Goal: Task Accomplishment & Management: Complete application form

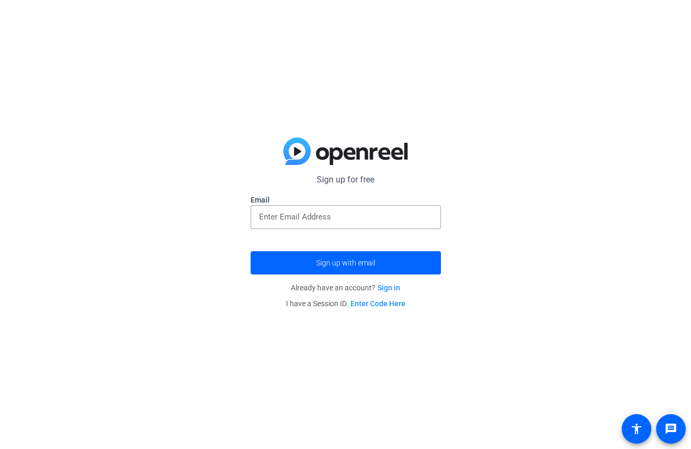
click at [316, 152] on img at bounding box center [345, 150] width 124 height 27
click at [294, 153] on img at bounding box center [345, 150] width 124 height 27
click at [329, 217] on input "email" at bounding box center [345, 216] width 173 height 13
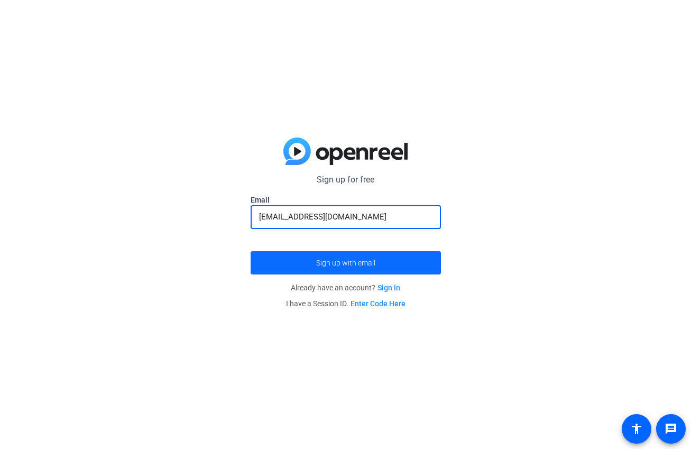
type input "rquil596@gmail.com"
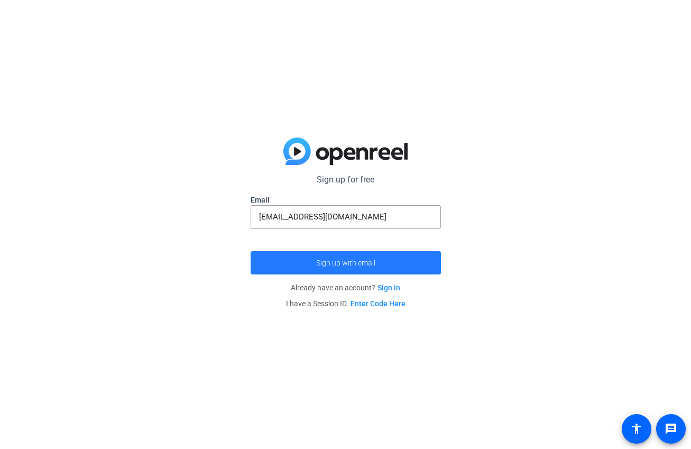
click at [332, 263] on span "Sign up with email" at bounding box center [345, 263] width 59 height 0
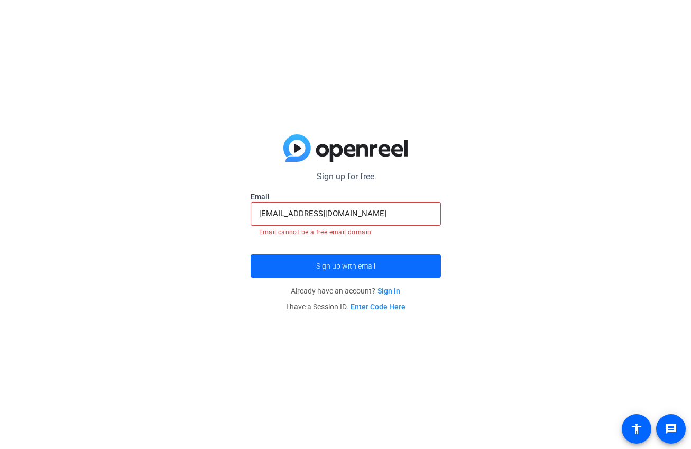
click at [332, 266] on span "Sign up with email" at bounding box center [345, 266] width 59 height 0
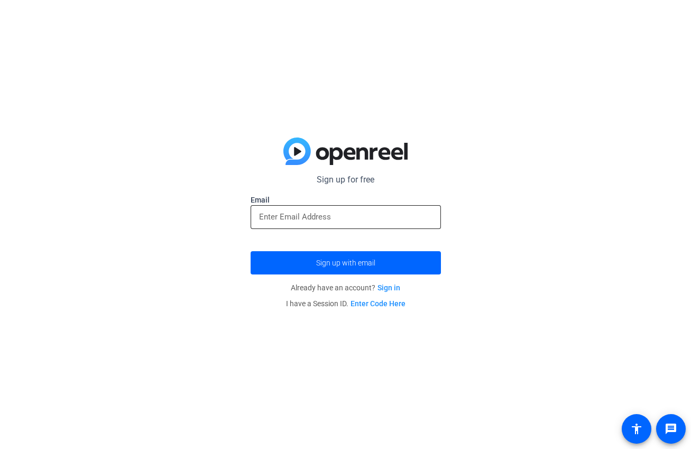
click at [385, 217] on input "email" at bounding box center [345, 216] width 173 height 13
click at [372, 216] on input "email" at bounding box center [345, 216] width 173 height 13
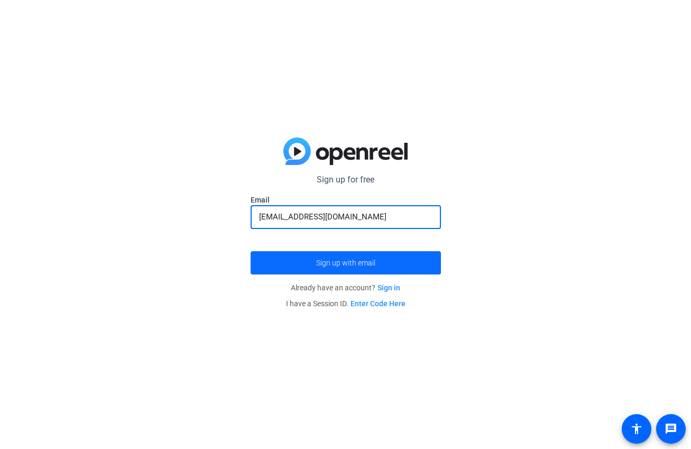
type input "[EMAIL_ADDRESS][DOMAIN_NAME]"
click at [386, 257] on span "submit" at bounding box center [346, 262] width 190 height 25
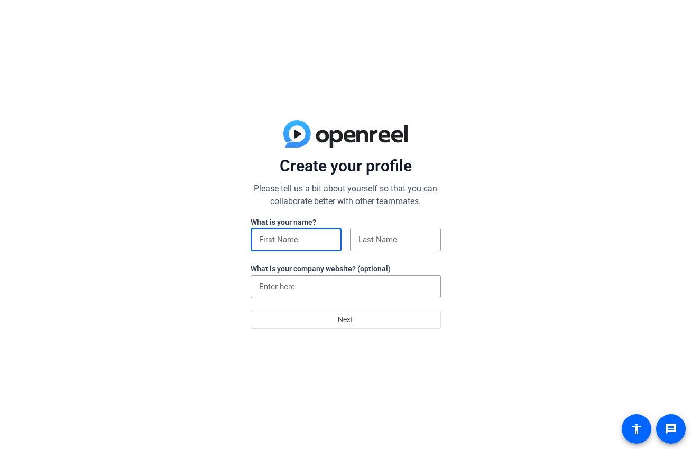
click at [306, 241] on input at bounding box center [296, 239] width 74 height 13
type input "[PERSON_NAME]"
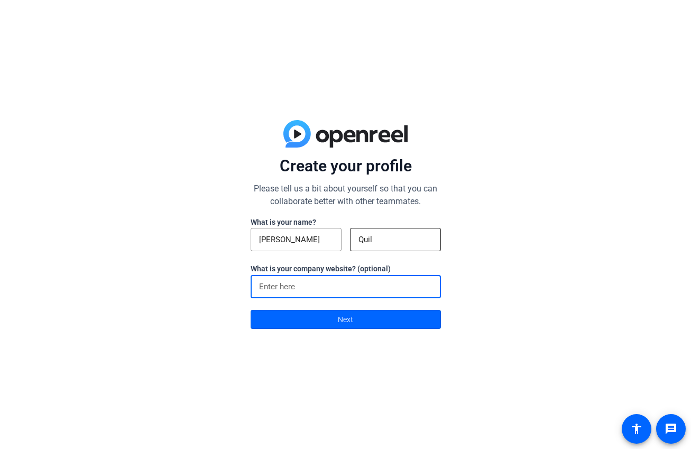
click at [391, 245] on input "Quil" at bounding box center [395, 239] width 74 height 13
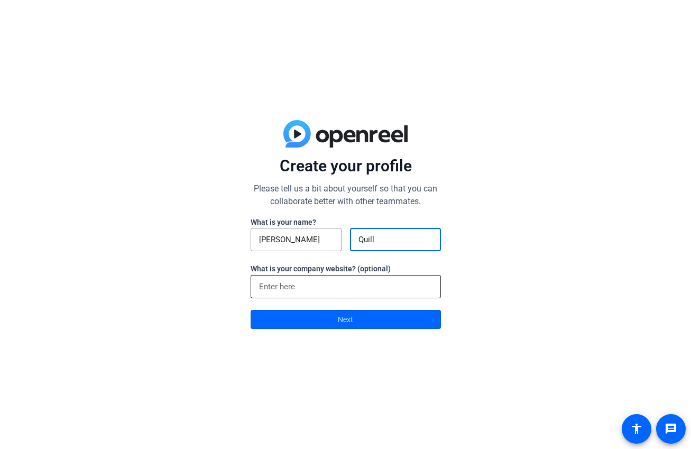
type input "Quill"
click at [364, 280] on input at bounding box center [345, 286] width 173 height 13
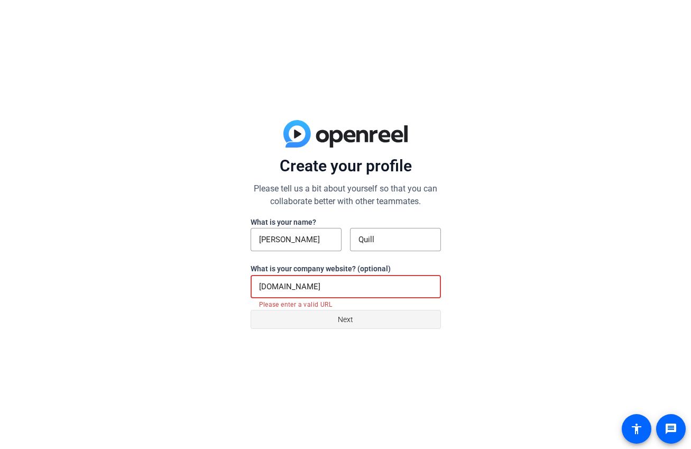
click at [375, 315] on span at bounding box center [345, 319] width 189 height 25
click at [353, 320] on span at bounding box center [345, 319] width 189 height 25
click at [330, 282] on input "[DOMAIN_NAME]" at bounding box center [345, 286] width 173 height 13
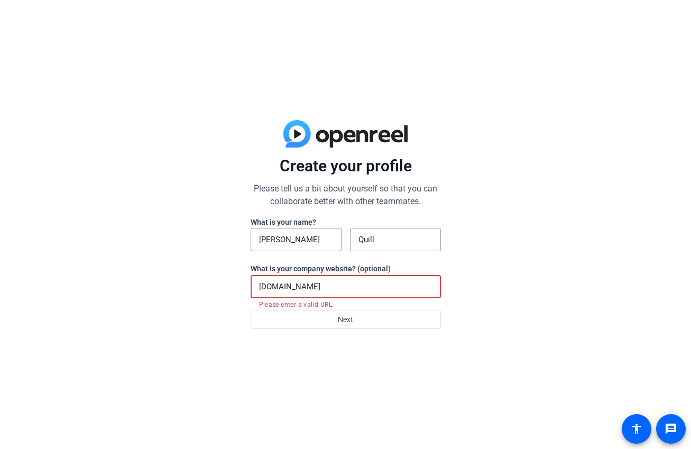
paste input "[URL][DOMAIN_NAME]"
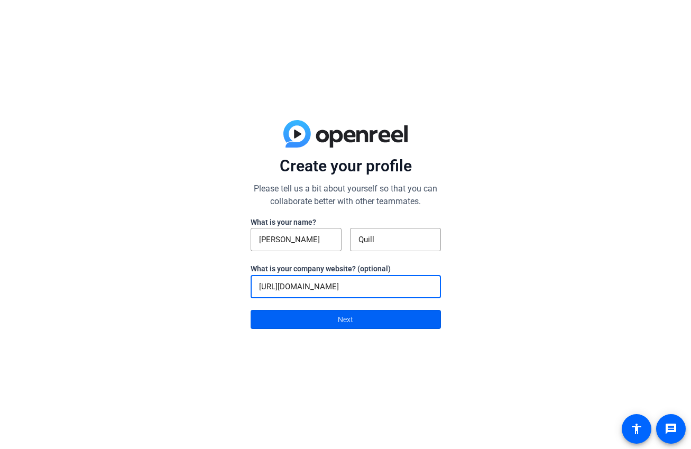
type input "[URL][DOMAIN_NAME]"
click at [339, 314] on span "Next" at bounding box center [345, 319] width 15 height 20
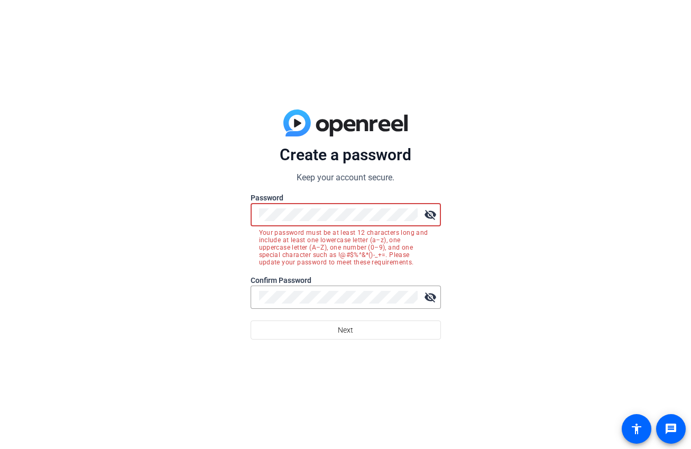
click at [429, 210] on mat-icon "visibility_off" at bounding box center [430, 214] width 21 height 21
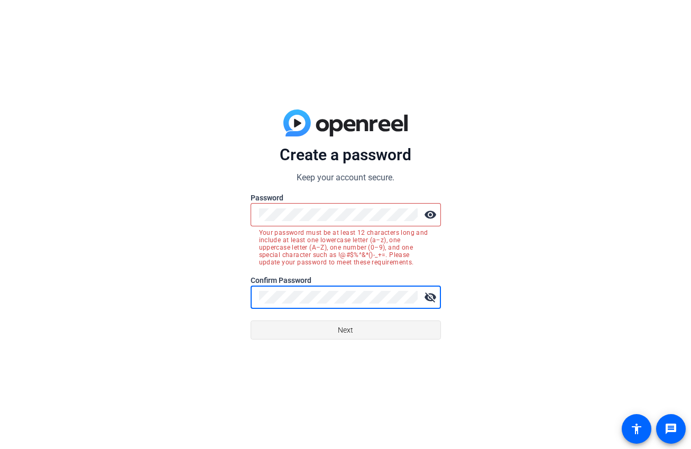
click at [356, 326] on span at bounding box center [345, 329] width 189 height 25
click at [426, 211] on mat-icon "visibility" at bounding box center [430, 214] width 21 height 21
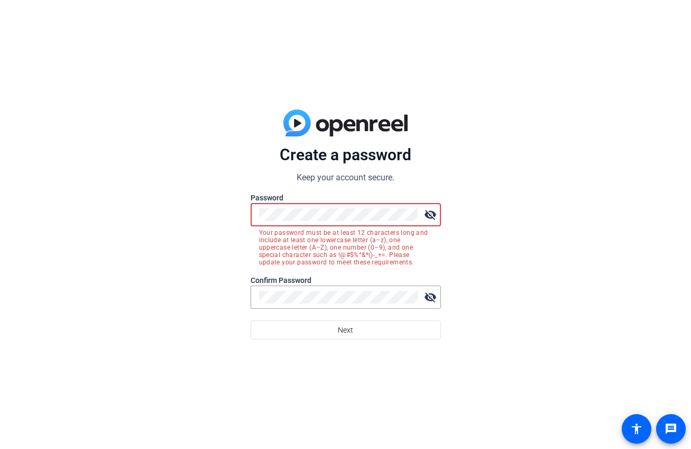
click at [426, 211] on mat-icon "visibility_off" at bounding box center [430, 214] width 21 height 21
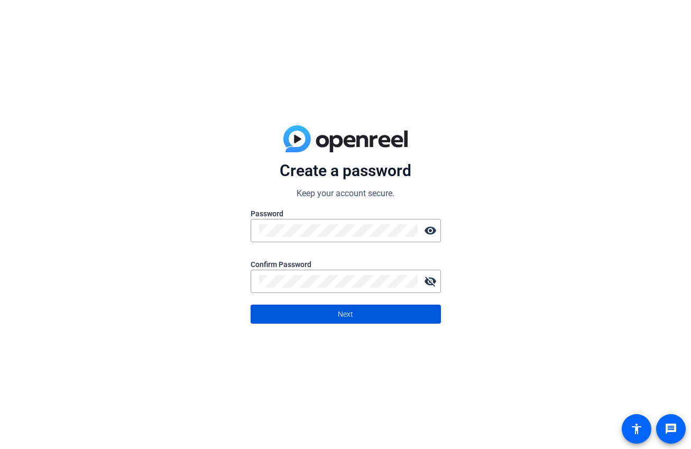
click at [384, 315] on span at bounding box center [345, 313] width 189 height 25
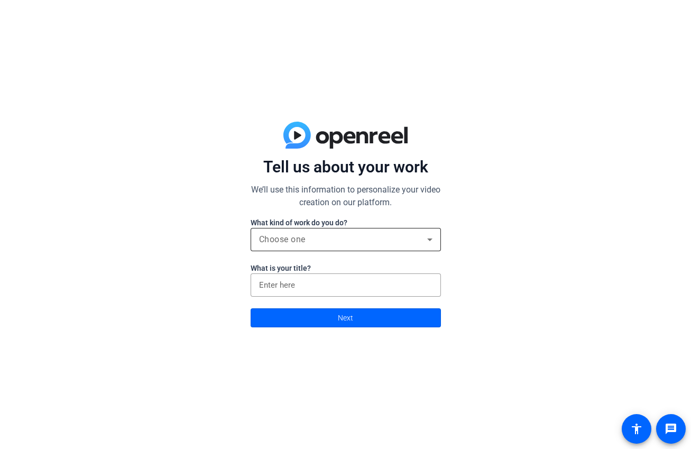
click at [342, 239] on div "Choose one" at bounding box center [343, 239] width 168 height 13
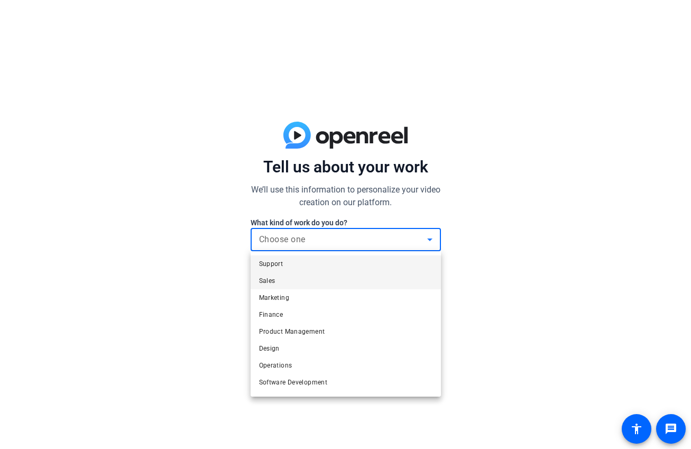
click at [326, 284] on mat-option "Sales" at bounding box center [346, 280] width 190 height 17
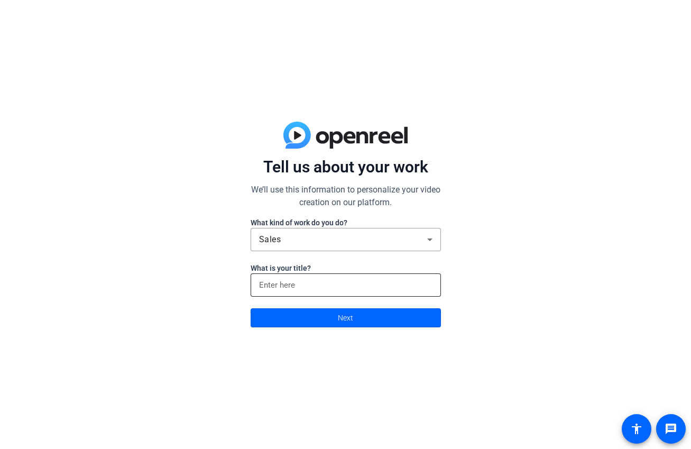
click at [324, 292] on div at bounding box center [345, 284] width 173 height 23
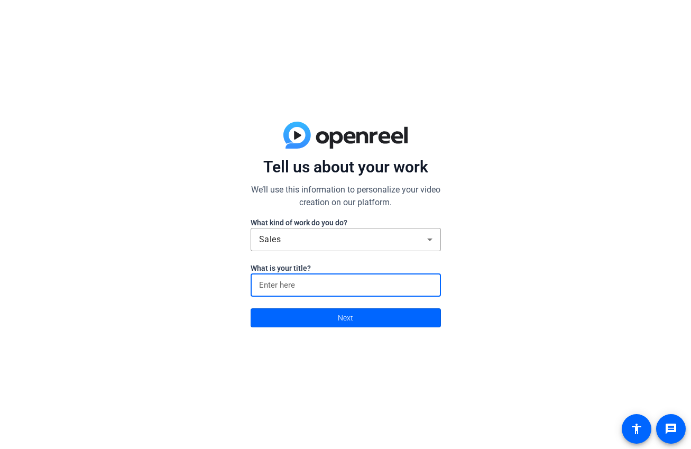
click at [326, 289] on input at bounding box center [345, 285] width 173 height 13
type input "Owner"
click at [352, 321] on span "Next" at bounding box center [345, 318] width 15 height 20
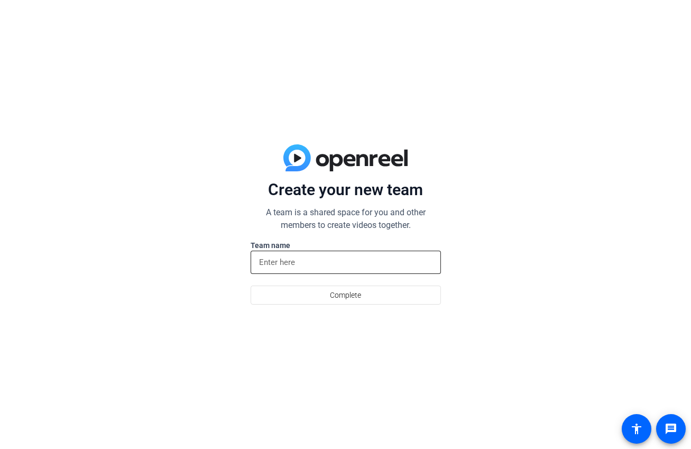
click at [327, 258] on input at bounding box center [345, 262] width 173 height 13
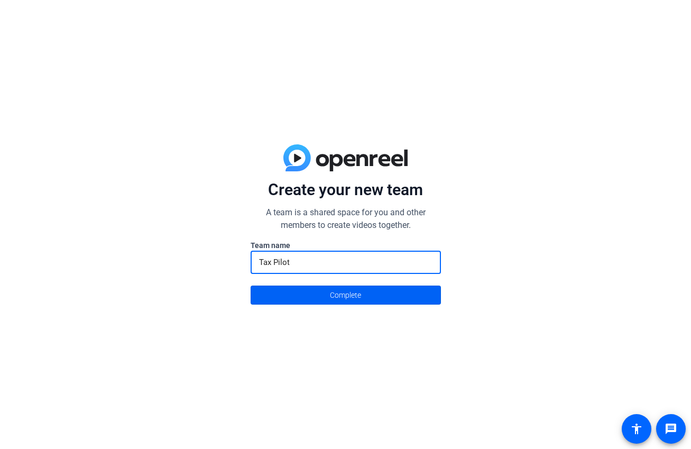
type input "Tax Pilot"
click at [343, 293] on span "Complete" at bounding box center [345, 295] width 31 height 20
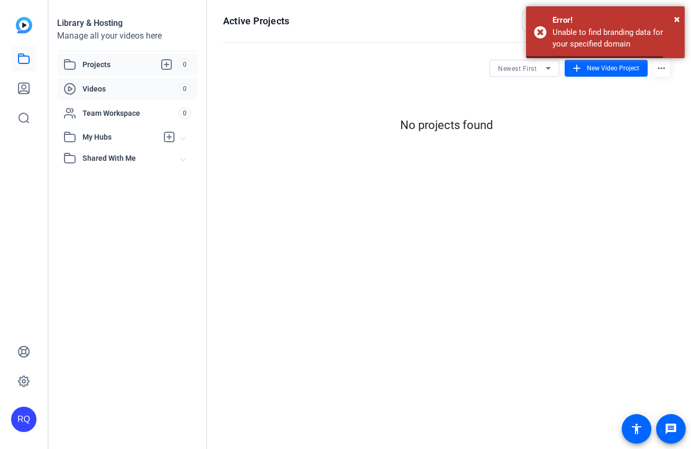
click at [142, 91] on span "Videos" at bounding box center [130, 89] width 96 height 11
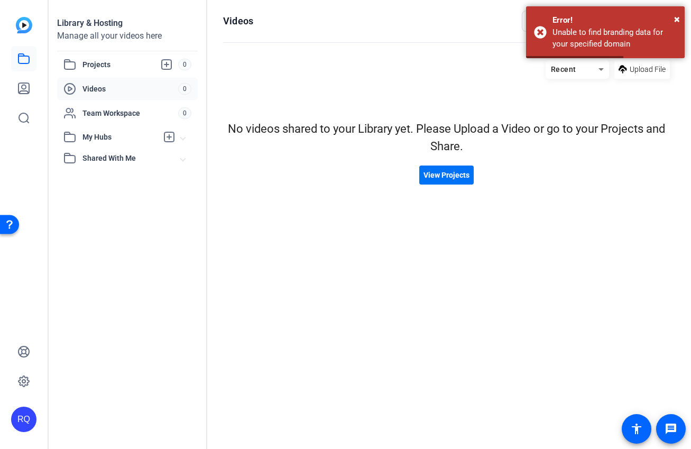
click at [440, 170] on span "View Projects" at bounding box center [447, 175] width 46 height 11
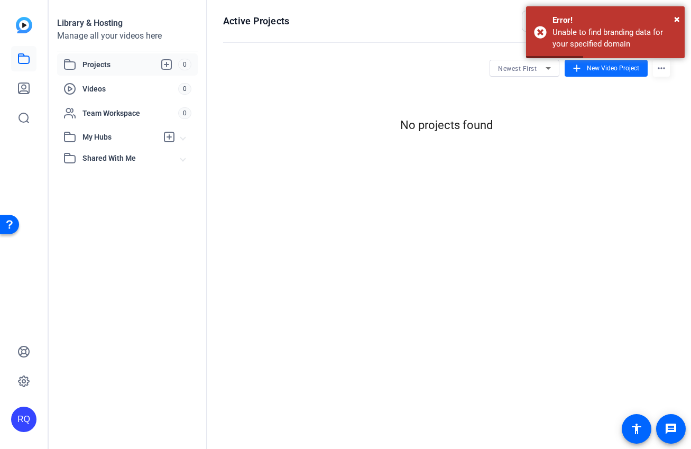
click at [596, 69] on span "New Video Project" at bounding box center [613, 68] width 52 height 10
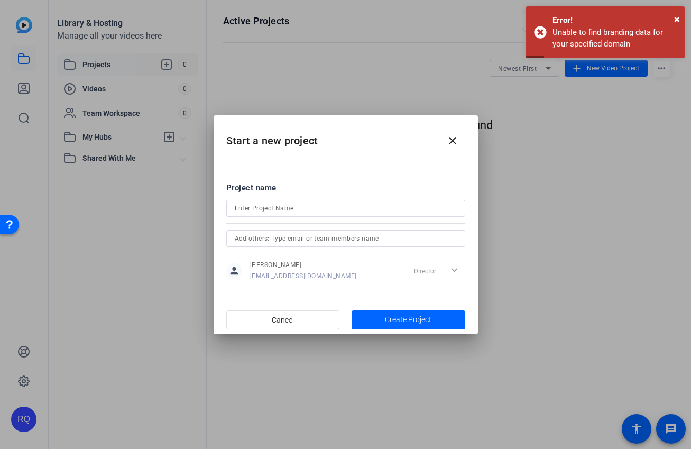
click at [329, 217] on div at bounding box center [345, 223] width 239 height 12
click at [334, 213] on input at bounding box center [346, 208] width 222 height 13
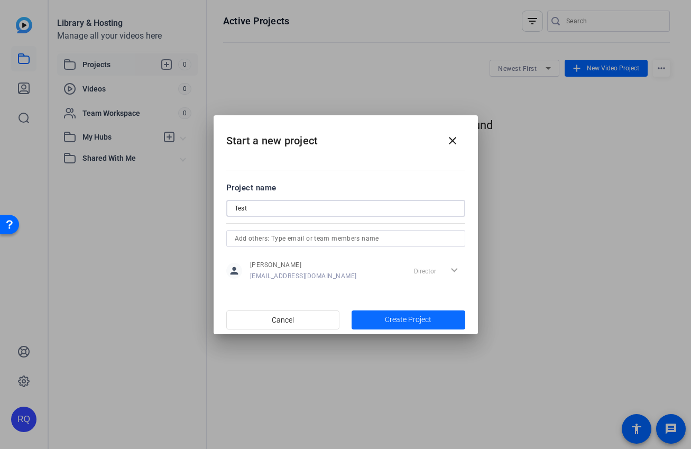
type input "Test"
click at [420, 315] on span "Create Project" at bounding box center [408, 319] width 47 height 11
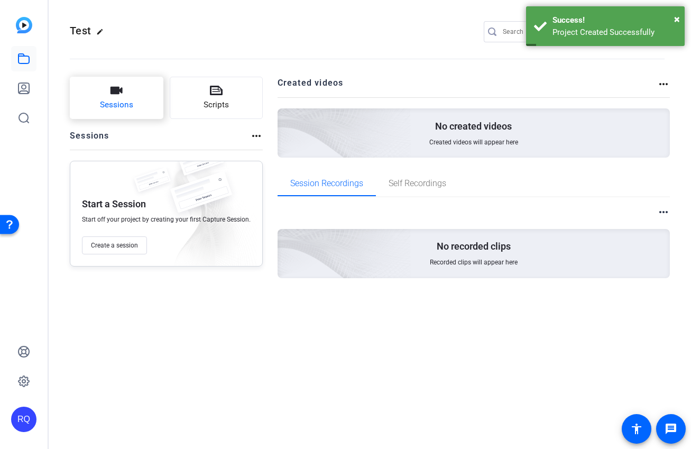
click at [117, 93] on icon "button" at bounding box center [117, 90] width 12 height 7
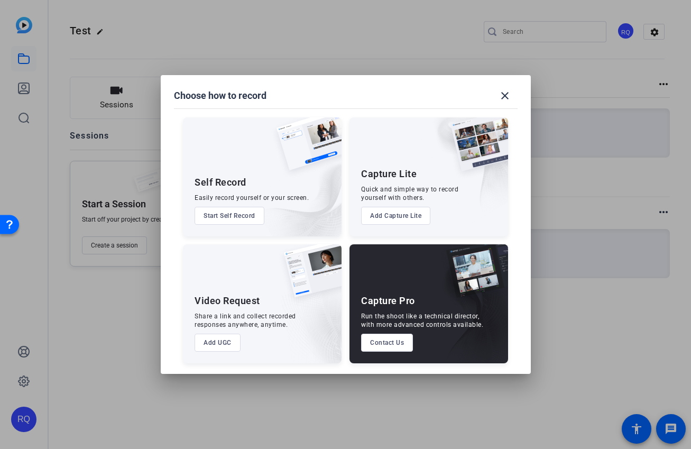
click at [454, 269] on img at bounding box center [469, 310] width 78 height 106
click at [242, 214] on button "Start Self Record" at bounding box center [230, 216] width 70 height 18
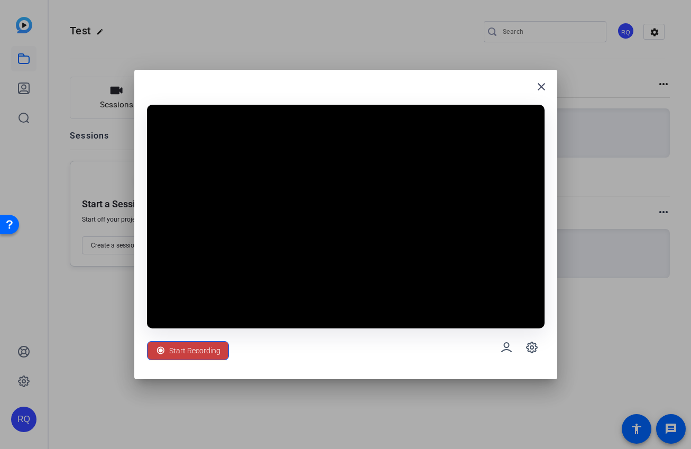
click at [196, 340] on span at bounding box center [188, 350] width 81 height 25
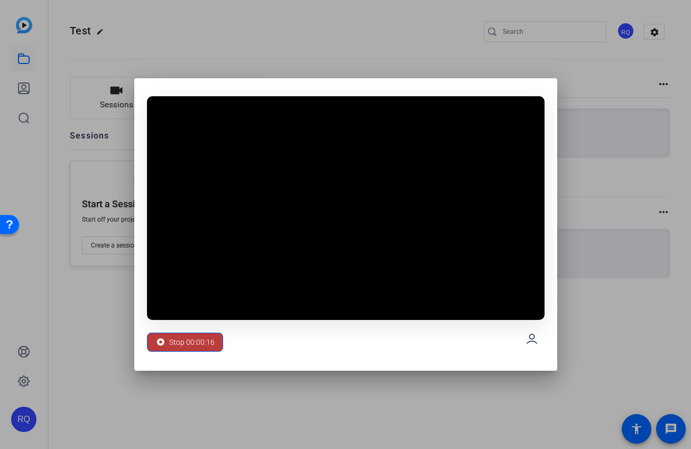
click at [196, 340] on span "Stop 00:00:16" at bounding box center [191, 342] width 45 height 20
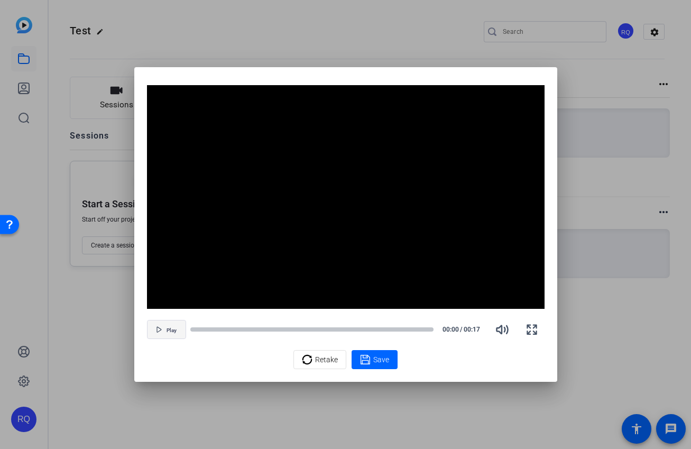
click at [182, 329] on span "button" at bounding box center [167, 329] width 38 height 25
click at [372, 358] on div "Save" at bounding box center [374, 359] width 29 height 13
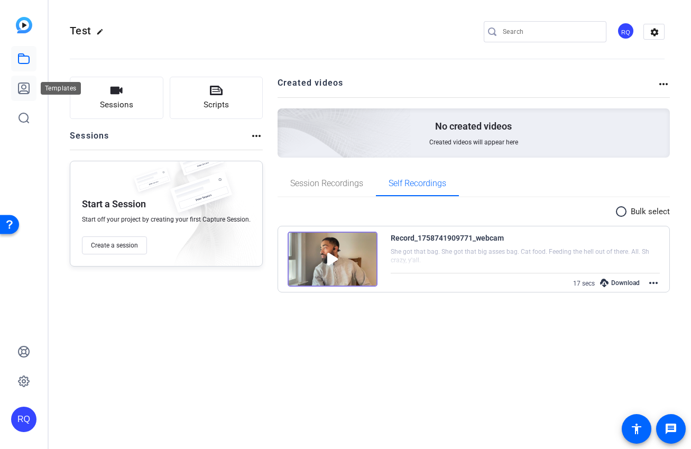
click at [23, 83] on icon at bounding box center [24, 88] width 11 height 11
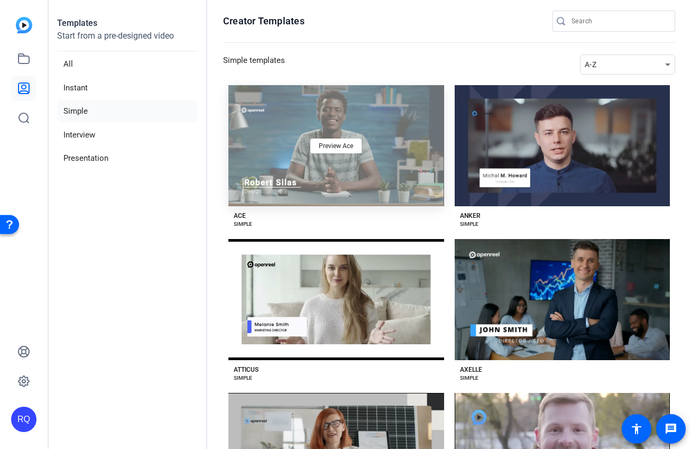
click at [324, 137] on div "Preview Ace" at bounding box center [336, 145] width 216 height 121
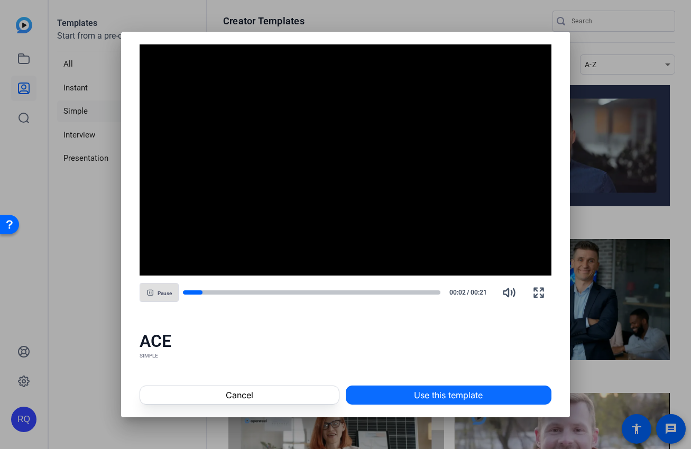
click at [410, 387] on span at bounding box center [448, 394] width 205 height 25
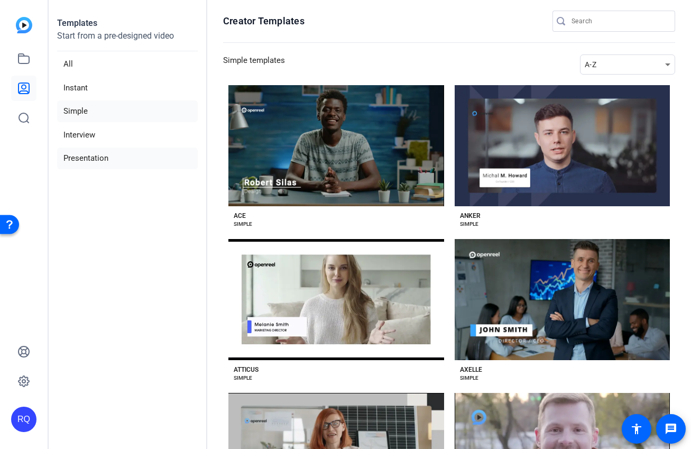
click at [92, 154] on li "Presentation" at bounding box center [127, 159] width 141 height 22
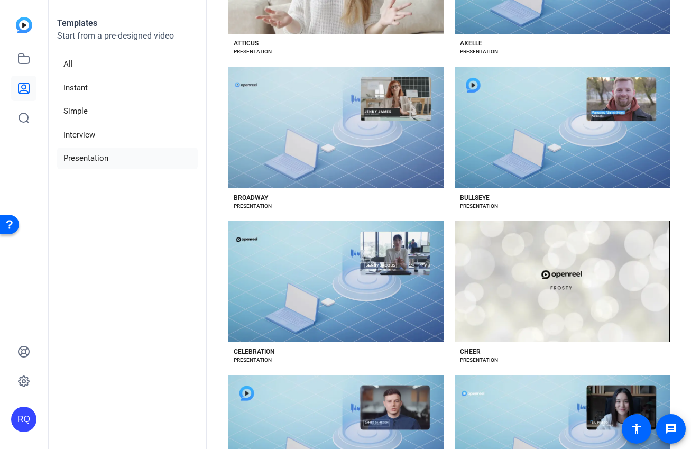
scroll to position [363, 0]
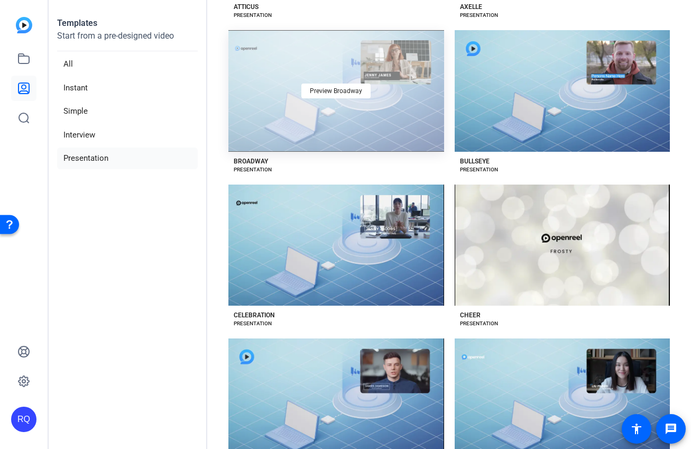
click at [318, 112] on div "Preview Broadway" at bounding box center [336, 90] width 216 height 121
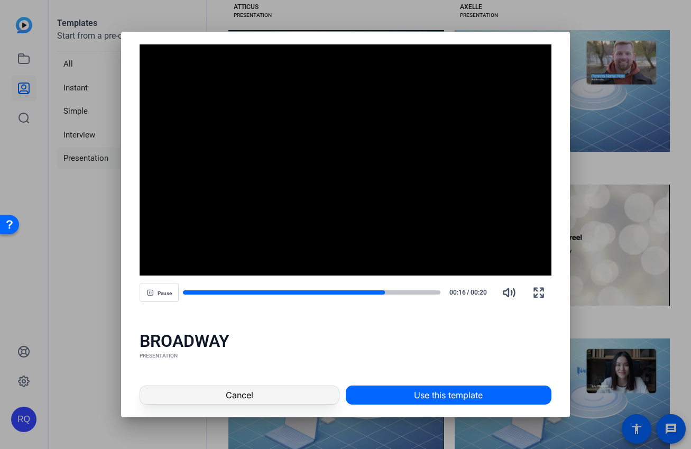
click at [280, 395] on span at bounding box center [239, 394] width 198 height 25
